Goal: Task Accomplishment & Management: Manage account settings

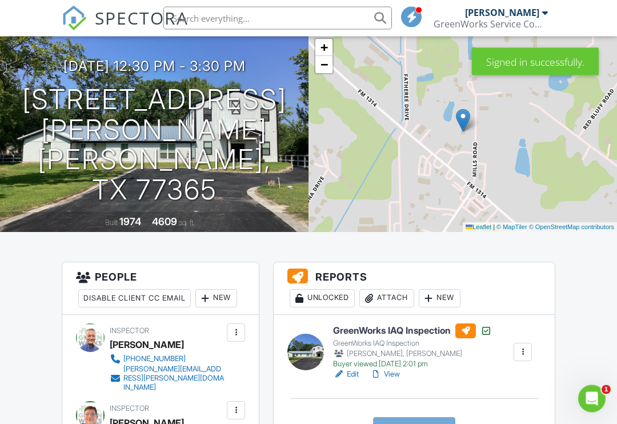
scroll to position [87, 0]
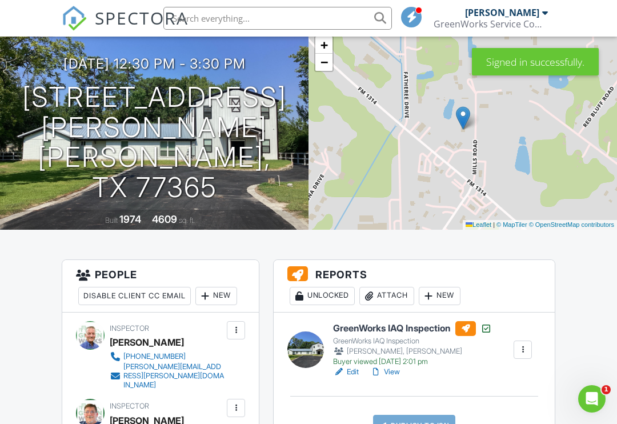
click at [385, 296] on div "Attach" at bounding box center [386, 296] width 55 height 18
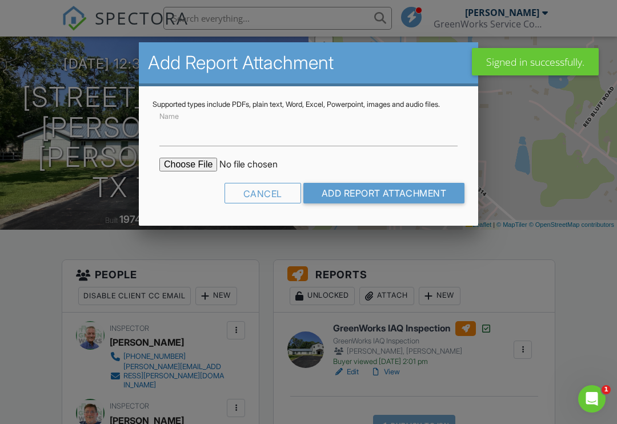
click at [181, 171] on input "file" at bounding box center [256, 165] width 194 height 14
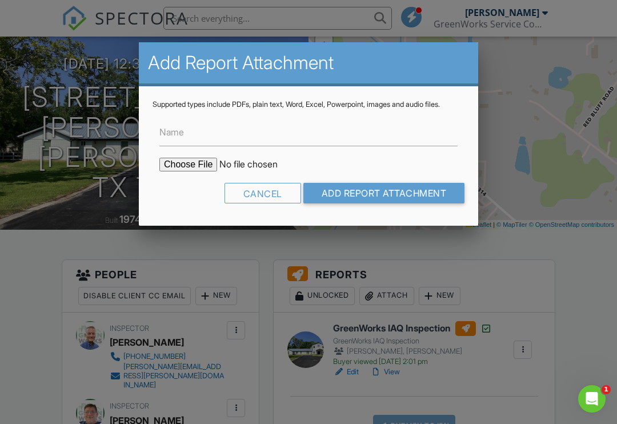
type input "C:\fakepath\COCReport_53030980.pdf"
click at [355, 202] on input "Add Report Attachment" at bounding box center [384, 193] width 162 height 21
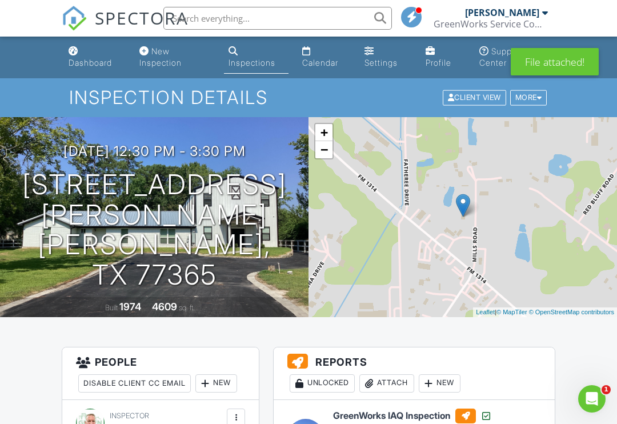
click at [381, 376] on div "Attach" at bounding box center [386, 383] width 55 height 18
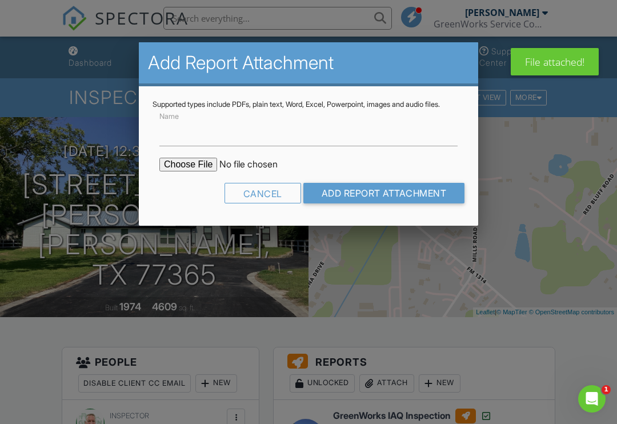
click at [179, 169] on input "file" at bounding box center [256, 165] width 194 height 14
type input "C:\fakepath\MoldReport_53030980_ForPrint.pdf"
click at [347, 196] on input "Add Report Attachment" at bounding box center [384, 193] width 162 height 21
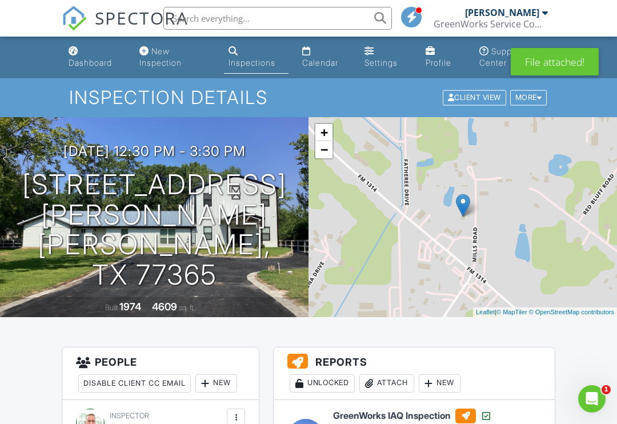
click at [392, 377] on div "Attach" at bounding box center [386, 383] width 55 height 18
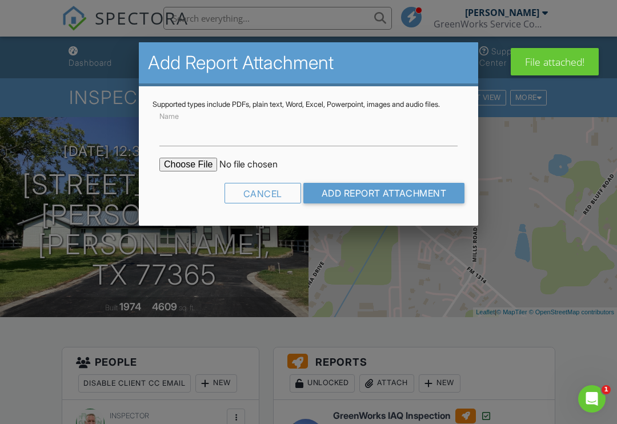
click at [182, 163] on form "Name Cancel Add Report Attachment" at bounding box center [309, 160] width 312 height 103
click at [178, 171] on input "file" at bounding box center [256, 165] width 194 height 14
type input "C:\fakepath\MoldSafeMoldTest.pdf"
click at [362, 198] on input "Add Report Attachment" at bounding box center [384, 193] width 162 height 21
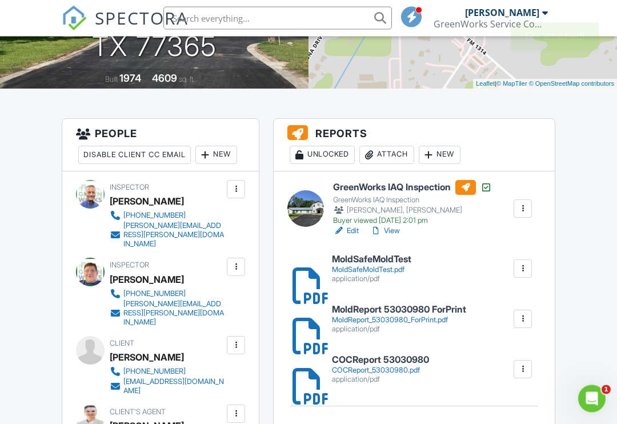
scroll to position [229, 0]
click at [345, 308] on h6 "MoldReport 53030980 ForPrint" at bounding box center [399, 310] width 134 height 10
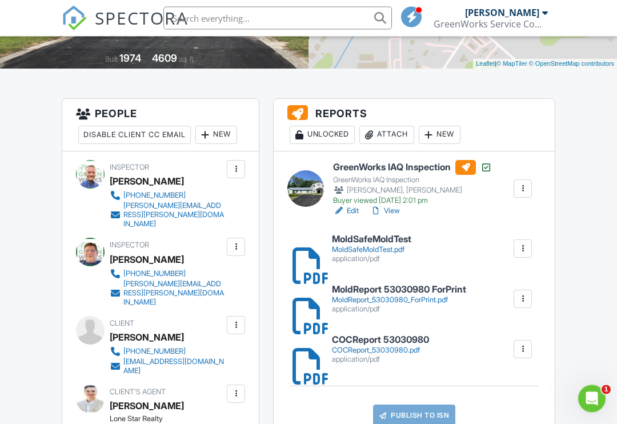
scroll to position [249, 0]
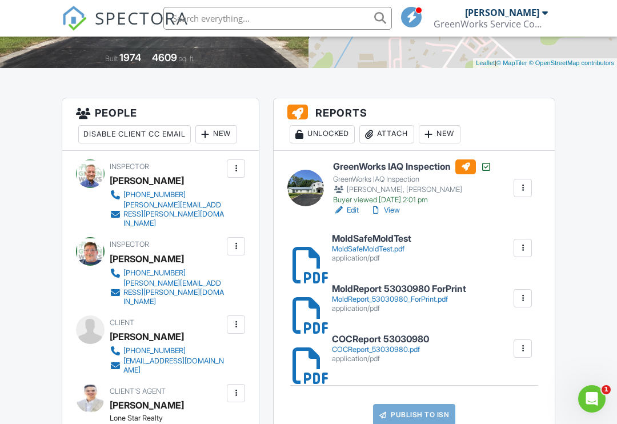
click at [351, 297] on div "MoldReport_53030980_ForPrint.pdf" at bounding box center [399, 299] width 134 height 9
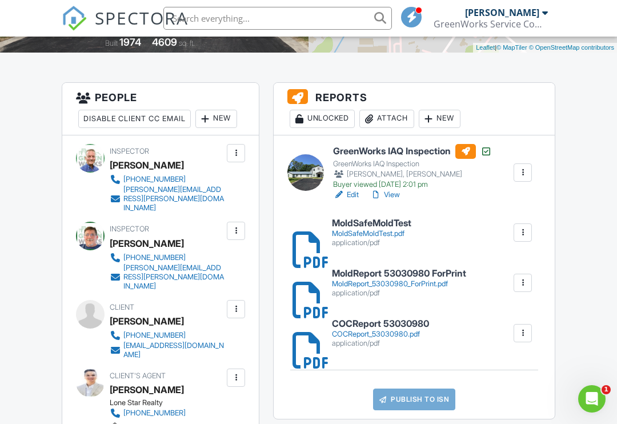
click at [304, 282] on div at bounding box center [298, 282] width 11 height 11
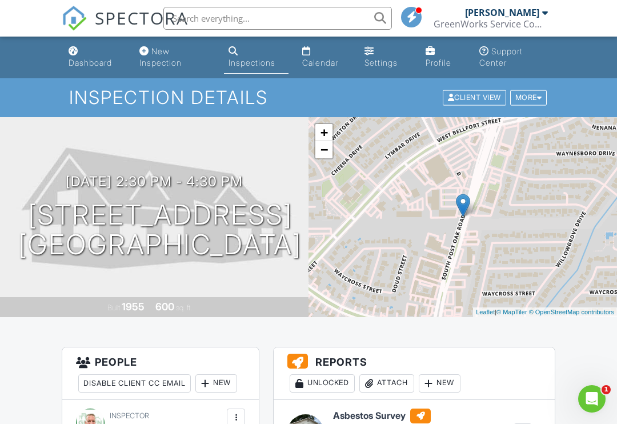
click at [392, 385] on div "Attach" at bounding box center [386, 383] width 55 height 18
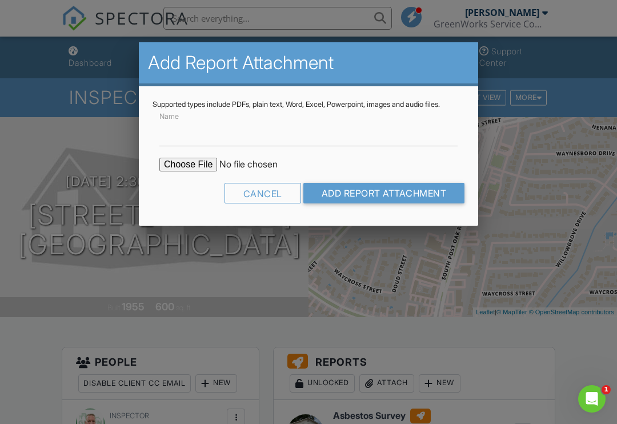
click at [168, 171] on input "file" at bounding box center [256, 165] width 194 height 14
type input "C:\fakepath\53030660.pdf"
click at [362, 203] on input "Add Report Attachment" at bounding box center [384, 193] width 162 height 21
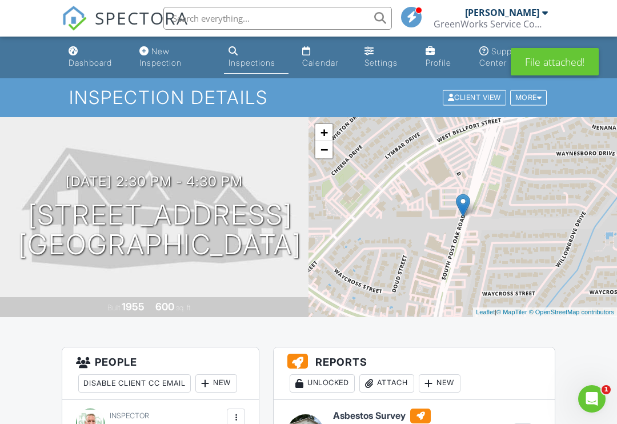
click at [391, 380] on div "Attach" at bounding box center [386, 383] width 55 height 18
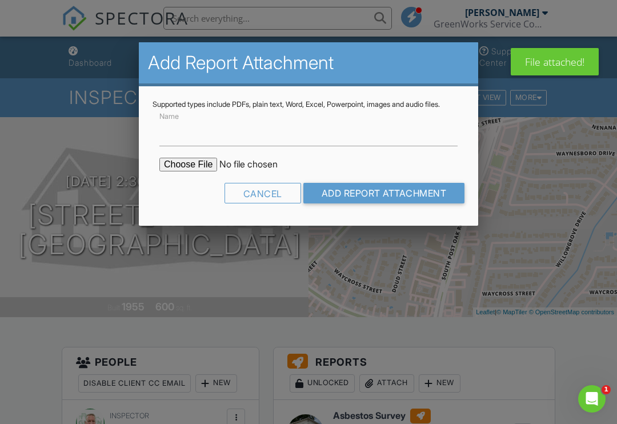
click at [173, 171] on input "file" at bounding box center [256, 165] width 194 height 14
type input "C:\fakepath\AsbestosReport_53030660_ForPrint.pdf"
click at [337, 203] on input "Add Report Attachment" at bounding box center [384, 193] width 162 height 21
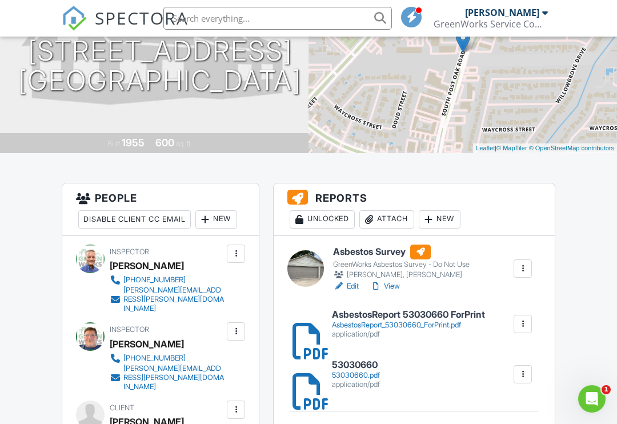
scroll to position [163, 0]
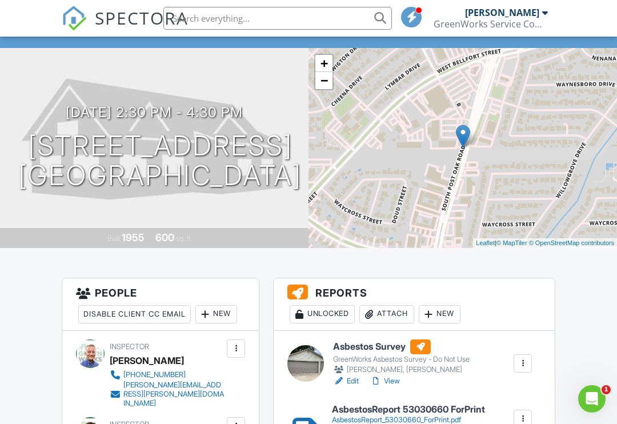
scroll to position [68, 0]
